Goal: Task Accomplishment & Management: Manage account settings

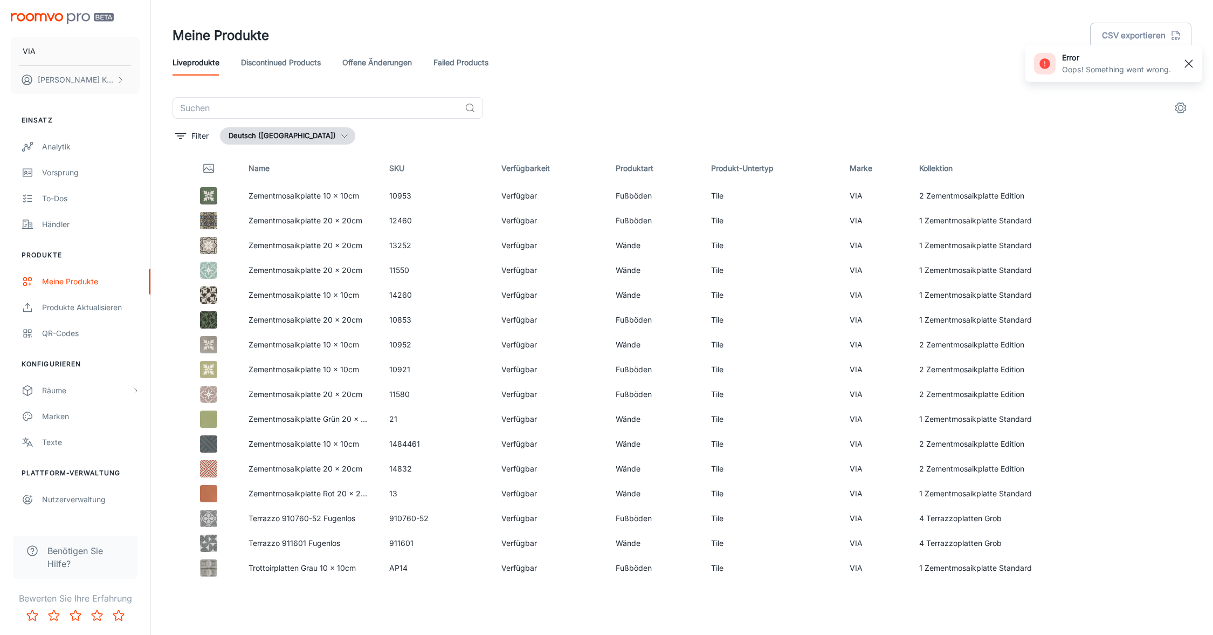
click at [1187, 60] on rect "button" at bounding box center [1189, 63] width 13 height 13
click at [60, 328] on div "QR-Codes" at bounding box center [91, 333] width 98 height 12
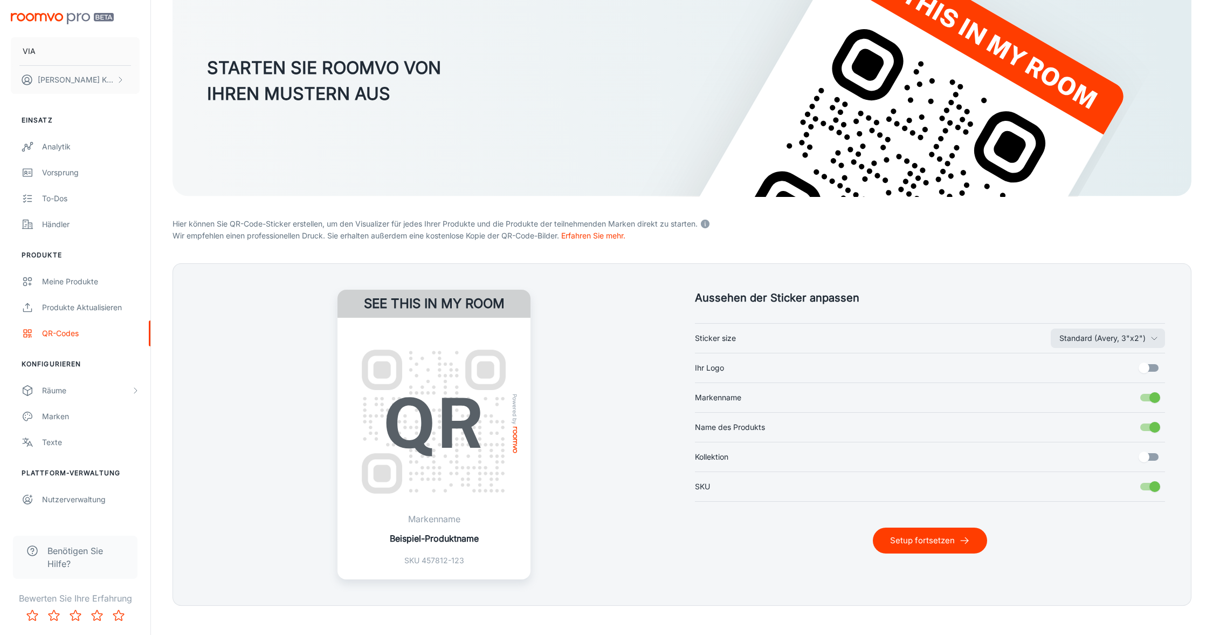
scroll to position [106, 0]
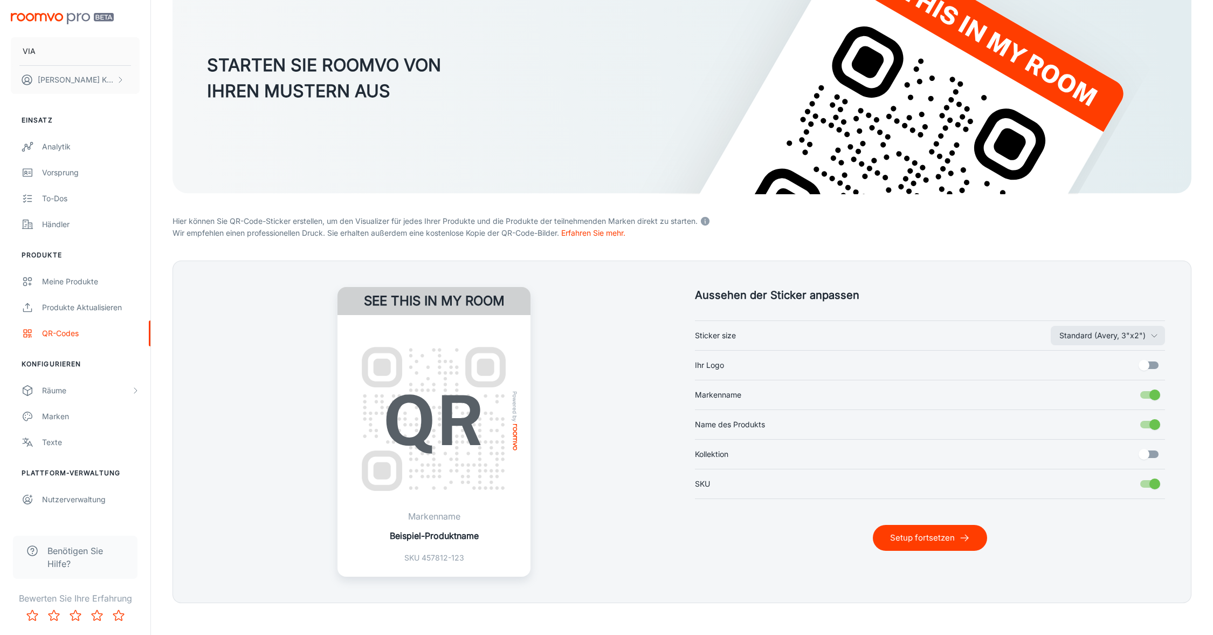
click at [1150, 360] on input "Ihr Logo" at bounding box center [1144, 365] width 61 height 20
checkbox input "true"
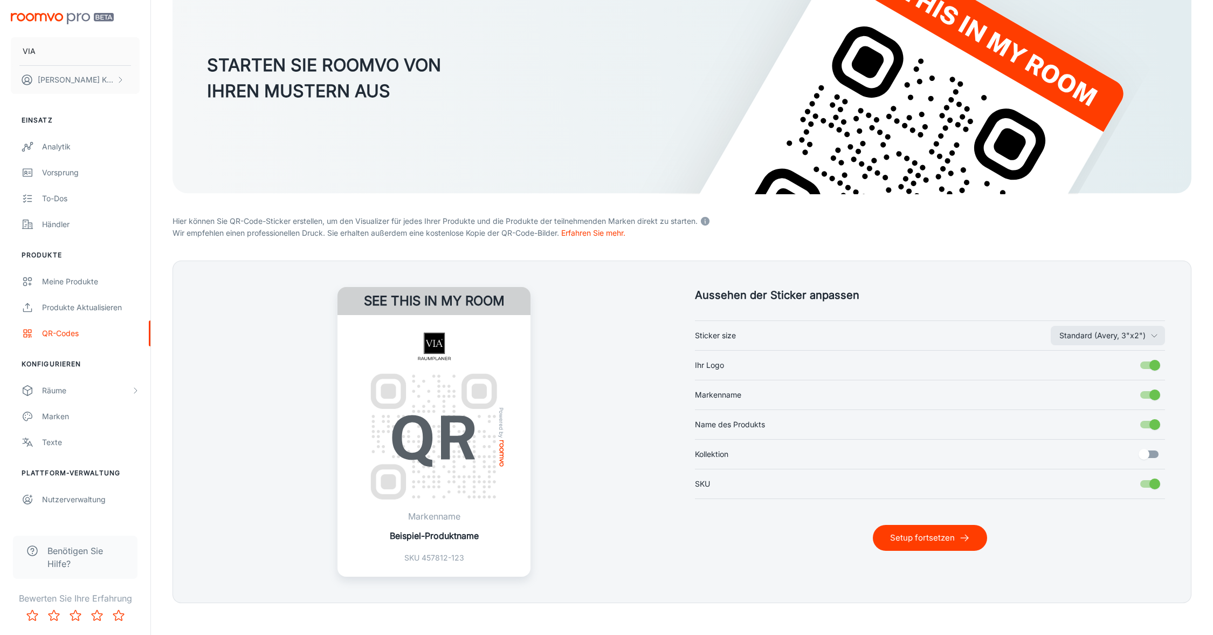
click at [1143, 395] on input "Markenname" at bounding box center [1154, 394] width 61 height 20
checkbox input "false"
click at [1144, 424] on input "Name des Produkts" at bounding box center [1154, 424] width 61 height 20
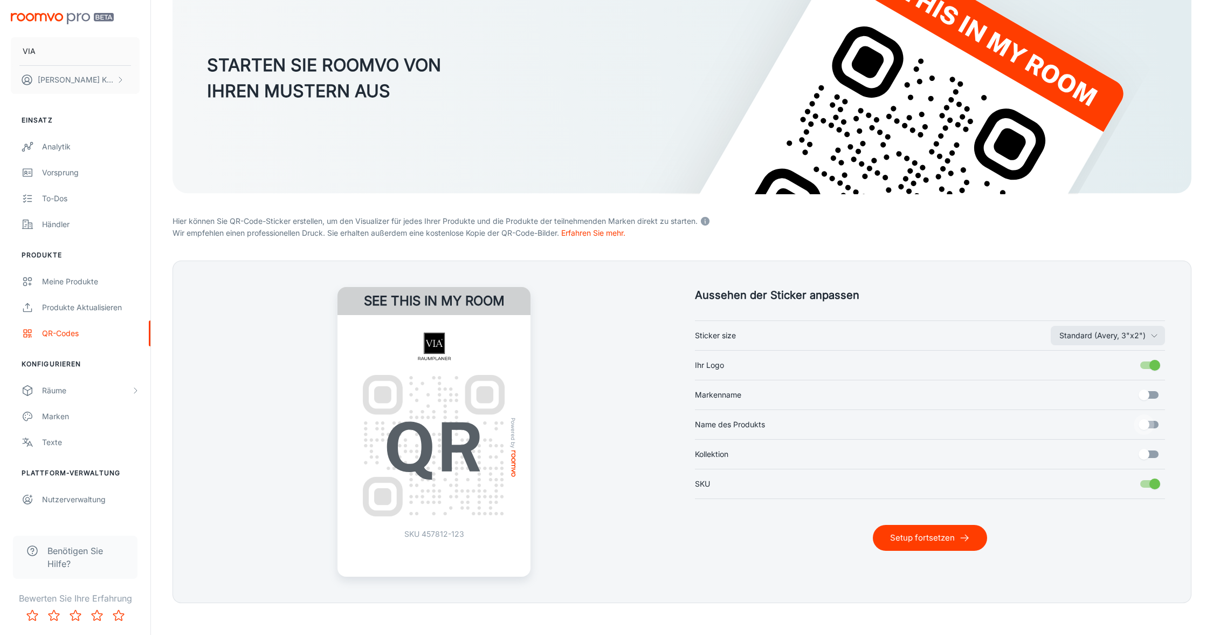
click at [1150, 424] on input "Name des Produkts" at bounding box center [1144, 424] width 61 height 20
checkbox input "true"
click at [936, 532] on button "Setup fortsetzen" at bounding box center [930, 538] width 114 height 26
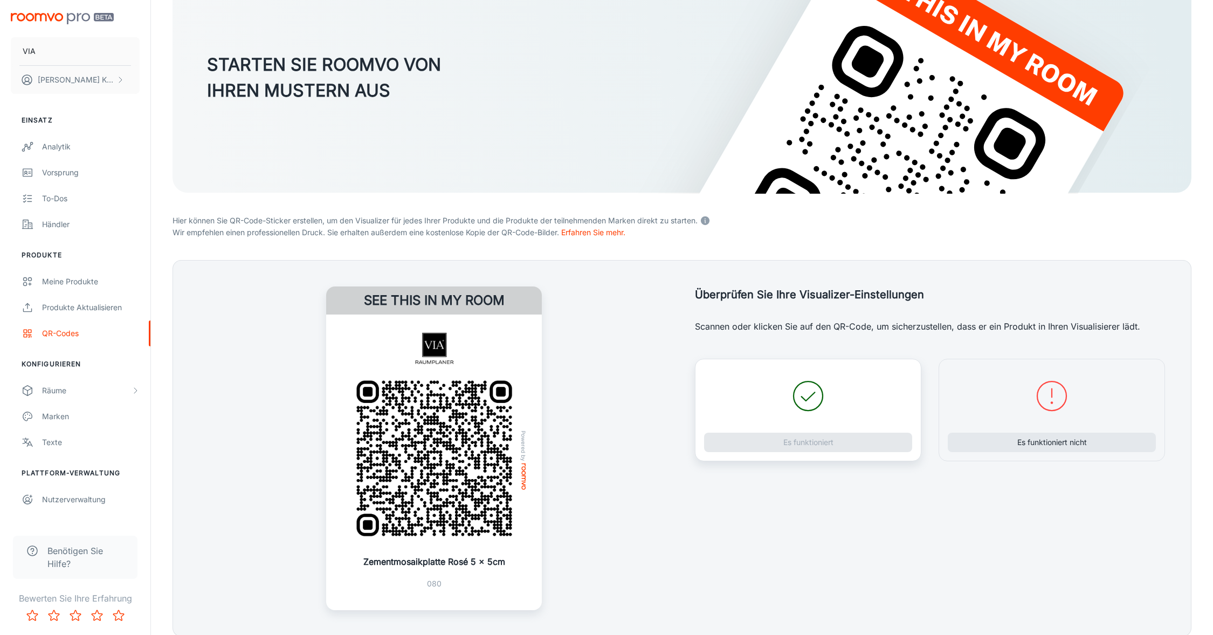
scroll to position [152, 0]
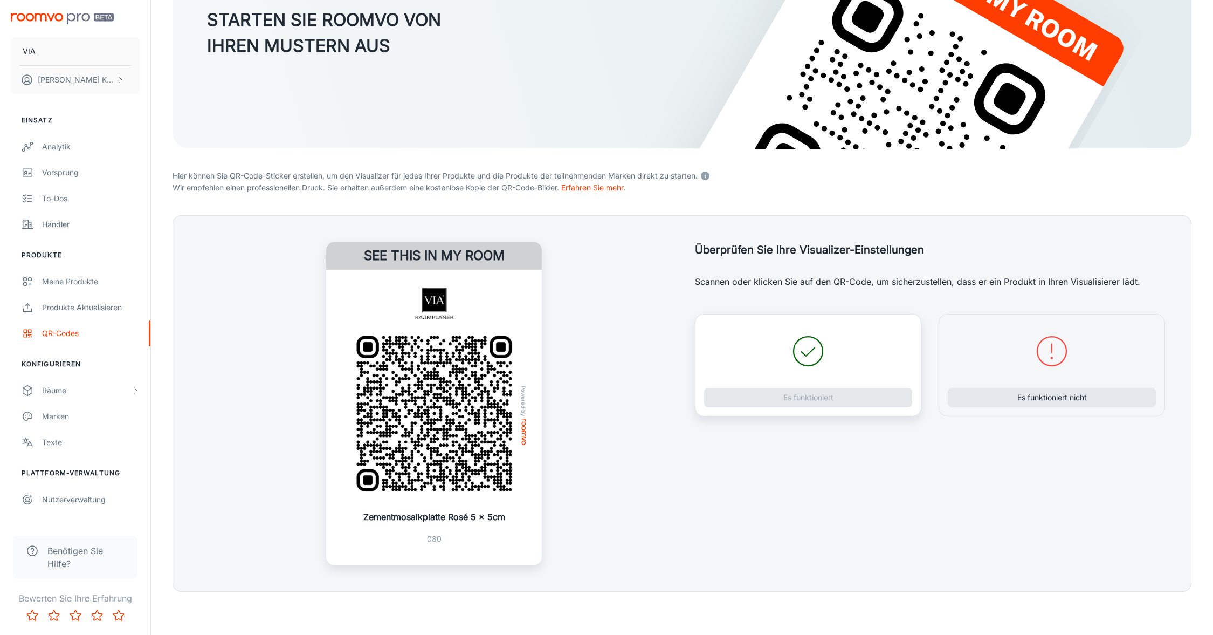
click at [812, 412] on div "Es funktioniert" at bounding box center [808, 365] width 226 height 102
click at [751, 400] on button "Es funktioniert" at bounding box center [808, 397] width 208 height 19
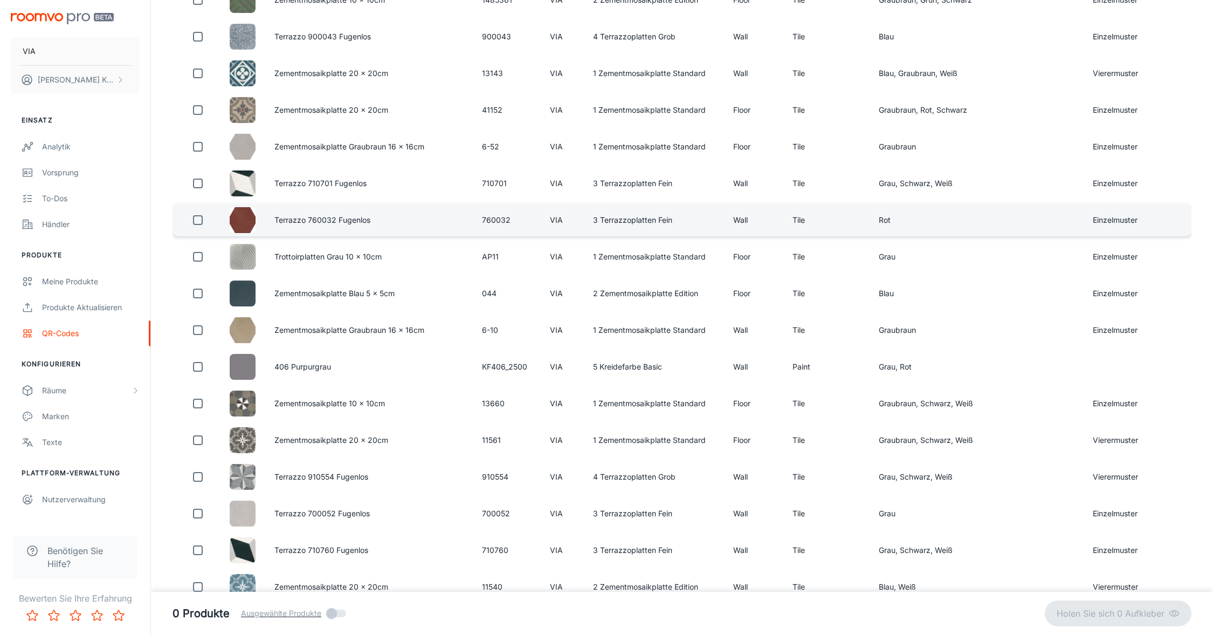
scroll to position [1806, 0]
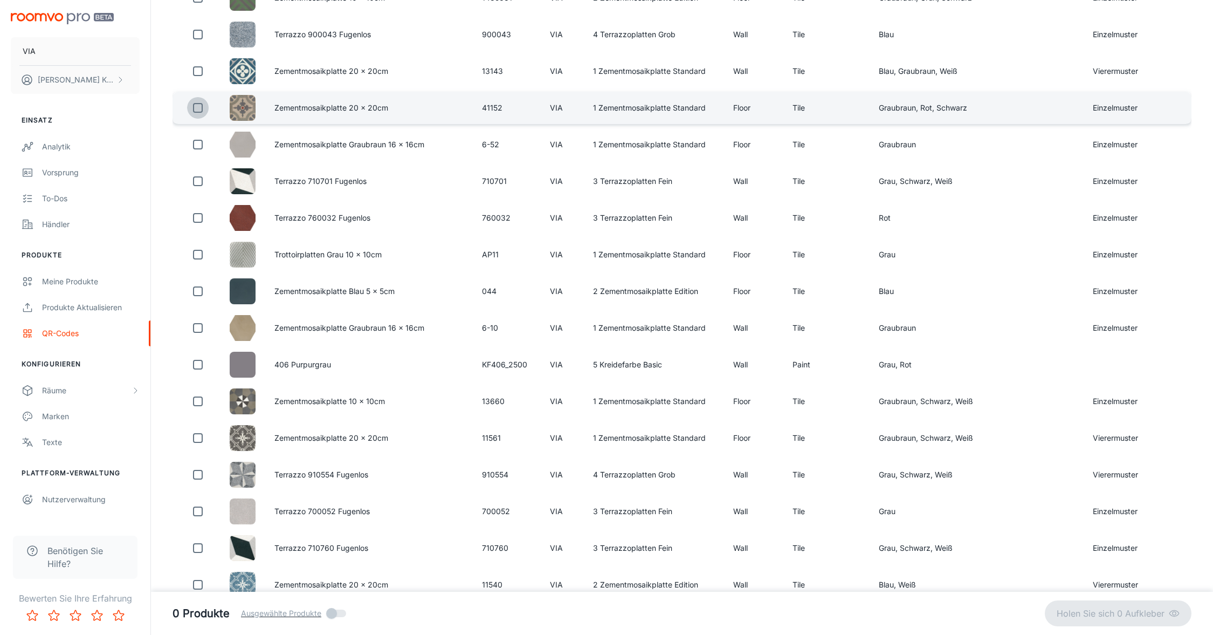
click at [196, 106] on input "checkbox" at bounding box center [198, 108] width 22 height 22
checkbox input "true"
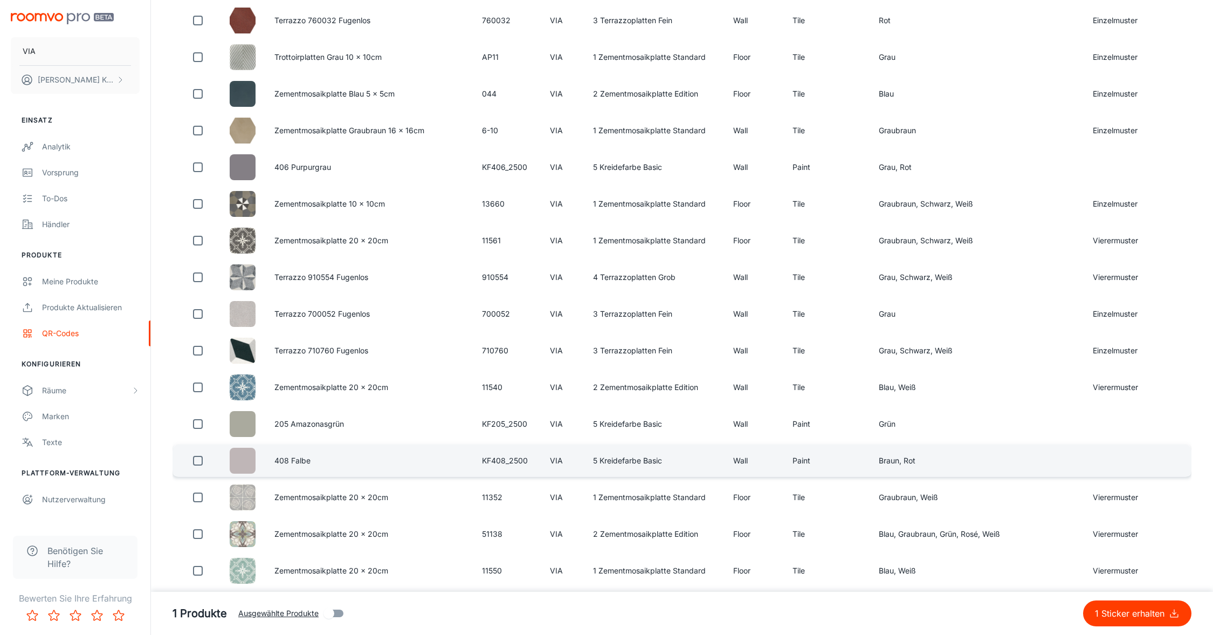
scroll to position [2004, 0]
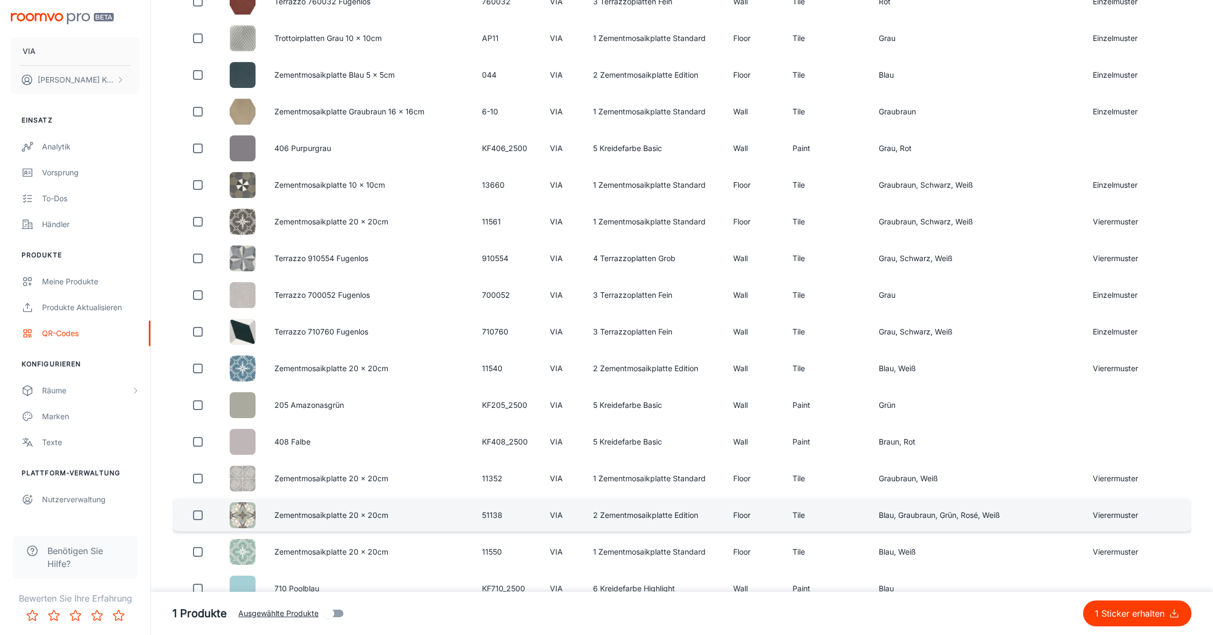
click at [199, 517] on input "checkbox" at bounding box center [198, 515] width 22 height 22
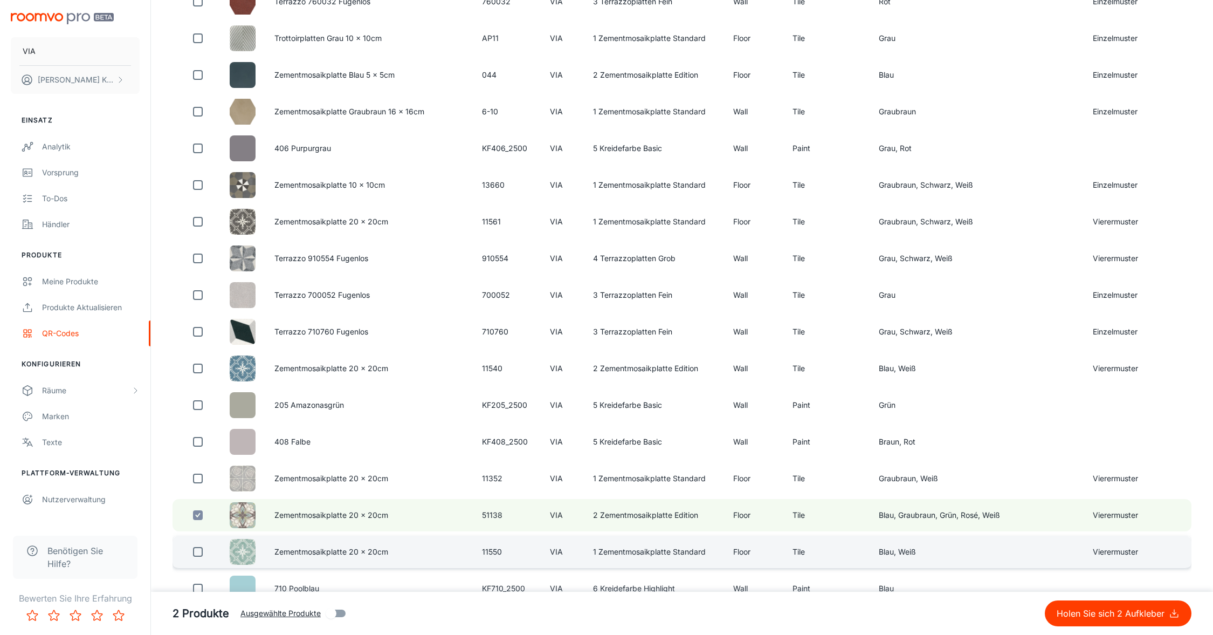
scroll to position [2024, 0]
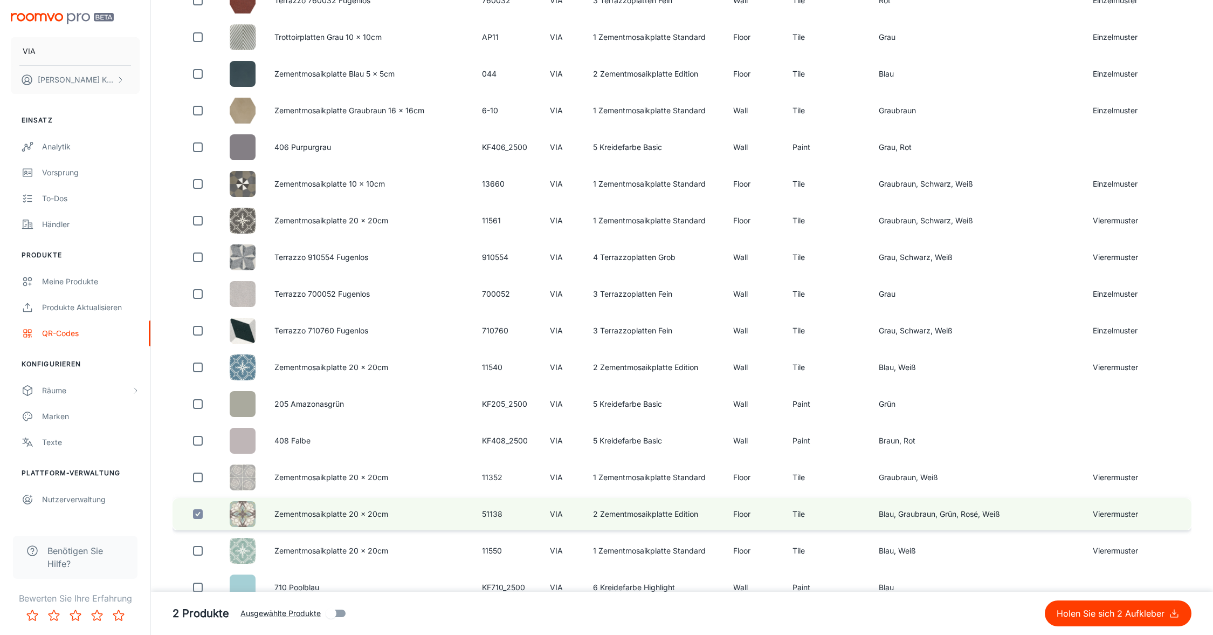
click at [196, 514] on input "checkbox" at bounding box center [198, 514] width 22 height 22
checkbox input "false"
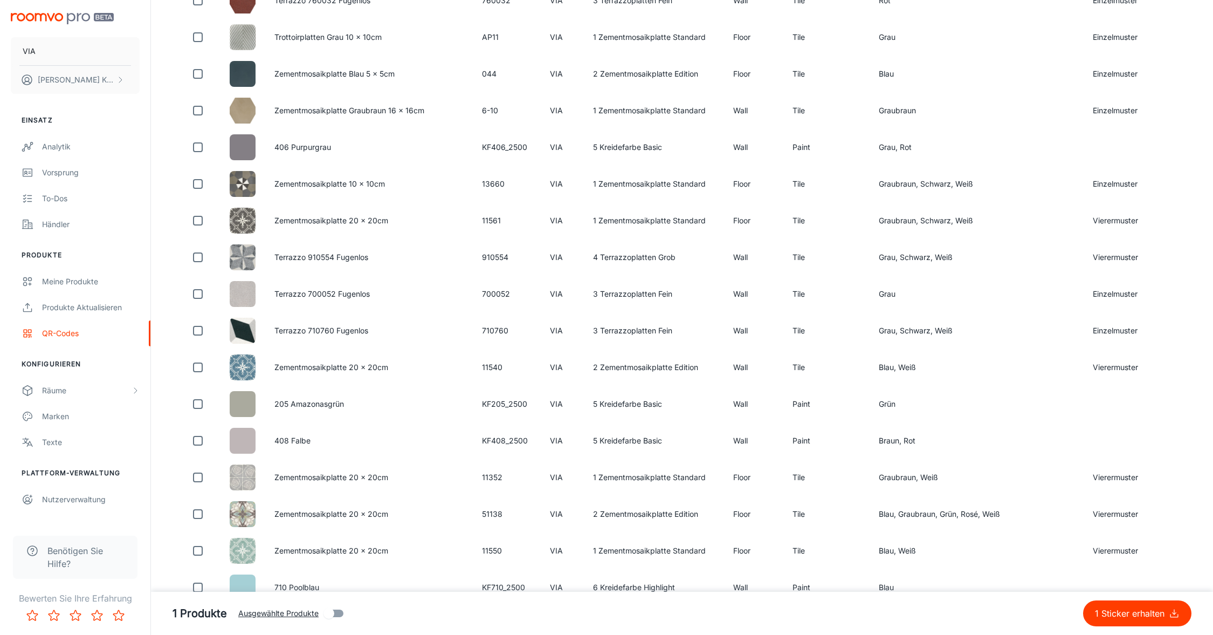
click at [1129, 615] on p "1 Sticker erhalten" at bounding box center [1132, 613] width 74 height 13
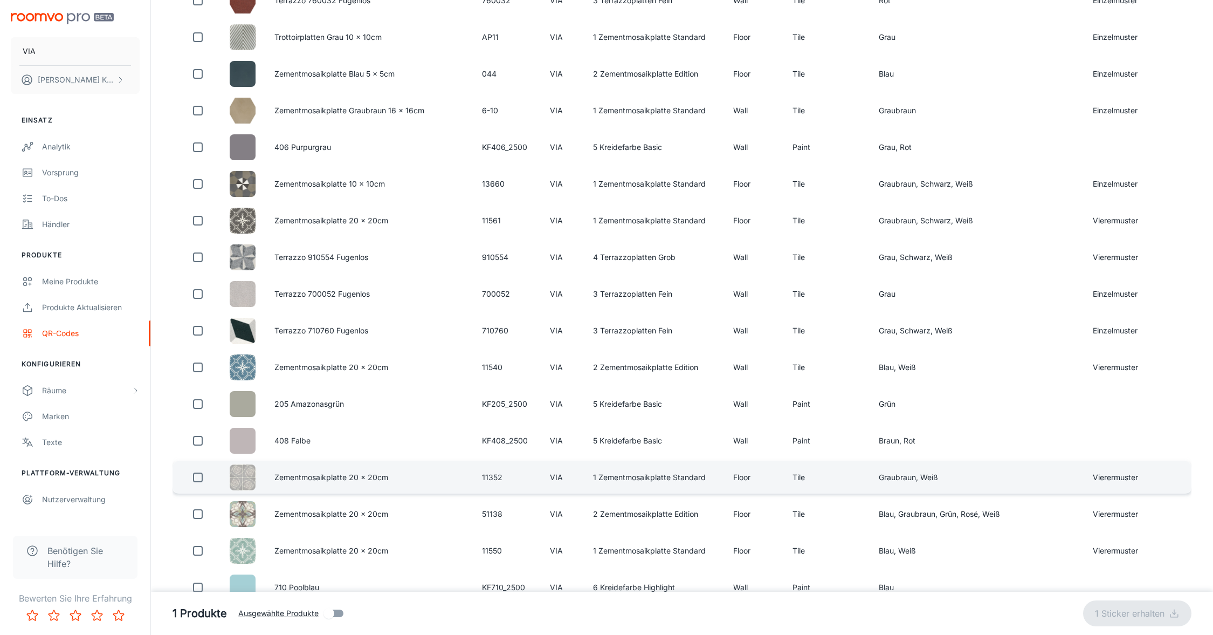
checkbox input "false"
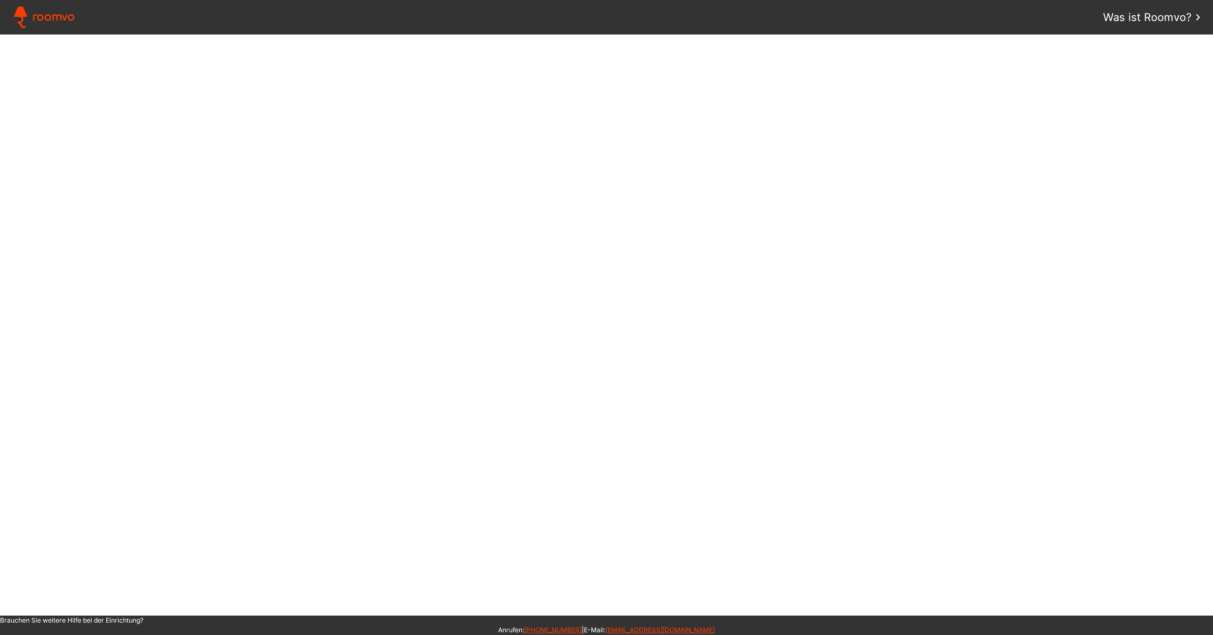
click at [1162, 14] on span "Was ist Roomvo?" at bounding box center [1147, 17] width 88 height 16
